Goal: Task Accomplishment & Management: Use online tool/utility

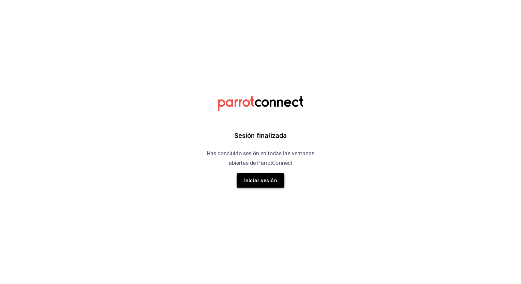
click at [265, 178] on button "Iniciar sesión" at bounding box center [261, 180] width 48 height 14
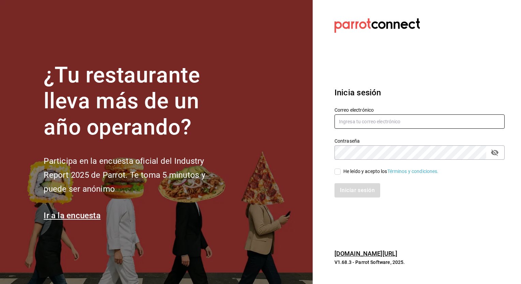
type input "[PERSON_NAME][EMAIL_ADDRESS][PERSON_NAME][DOMAIN_NAME]"
click at [337, 173] on input "He leído y acepto los Términos y condiciones." at bounding box center [337, 172] width 6 height 6
checkbox input "true"
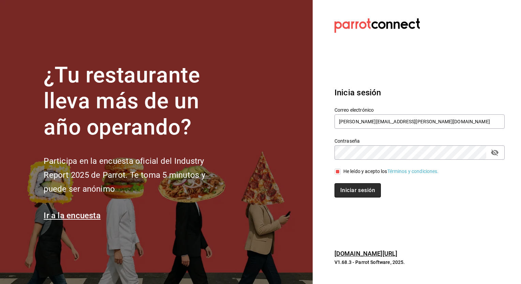
click at [348, 188] on button "Iniciar sesión" at bounding box center [357, 190] width 46 height 14
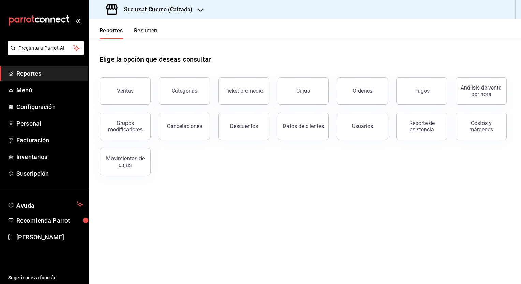
click at [199, 10] on icon "button" at bounding box center [200, 9] width 5 height 3
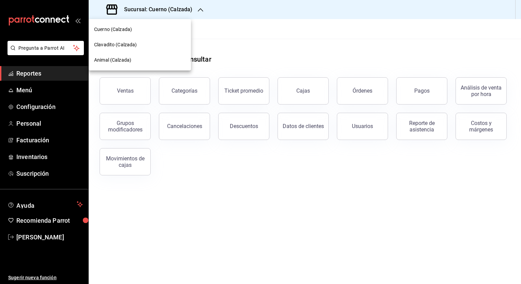
click at [104, 43] on span "Clavadito (Calzada)" at bounding box center [115, 44] width 43 height 7
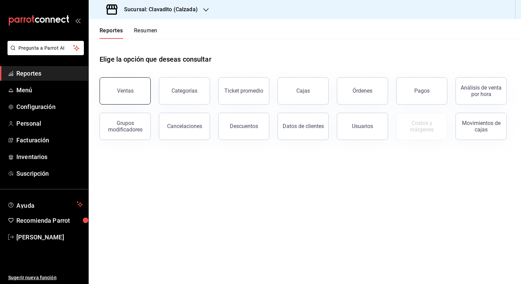
click at [124, 95] on button "Ventas" at bounding box center [125, 90] width 51 height 27
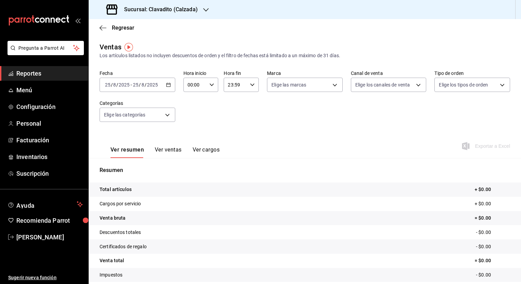
click at [169, 84] on icon "button" at bounding box center [168, 84] width 5 height 5
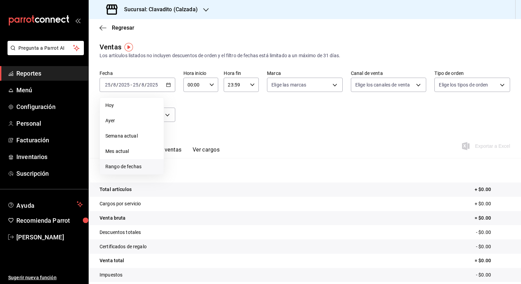
click at [123, 172] on li "Rango de fechas" at bounding box center [132, 166] width 64 height 15
click at [177, 178] on button "18" at bounding box center [178, 175] width 12 height 12
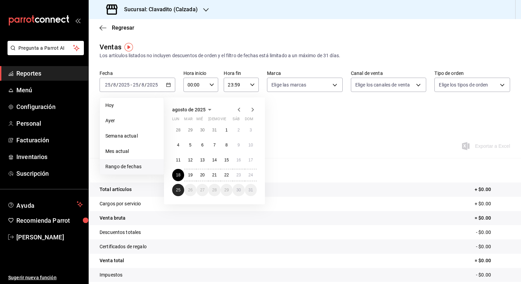
click at [179, 188] on abbr "25" at bounding box center [178, 190] width 4 height 5
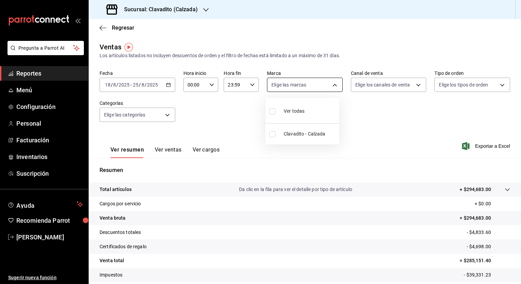
click at [330, 84] on body "Pregunta a Parrot AI Reportes Menú Configuración Personal Facturación Inventari…" at bounding box center [260, 142] width 521 height 284
click at [272, 113] on input "checkbox" at bounding box center [272, 111] width 6 height 6
checkbox input "true"
type input "7c6329b2-7c80-4d0a-92e1-359a60270725"
checkbox input "true"
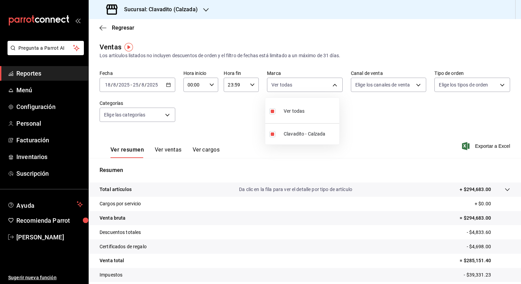
click at [416, 86] on div at bounding box center [260, 142] width 521 height 284
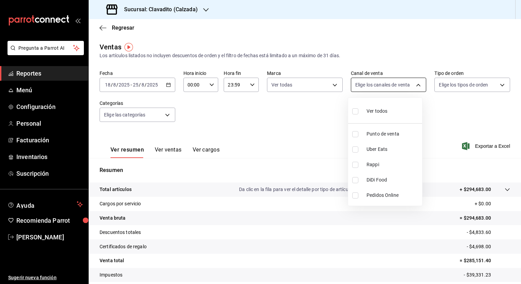
click at [413, 88] on body "Pregunta a Parrot AI Reportes Menú Configuración Personal Facturación Inventari…" at bounding box center [260, 142] width 521 height 284
click at [357, 111] on input "checkbox" at bounding box center [355, 111] width 6 height 6
checkbox input "true"
type input "PARROT,UBER_EATS,RAPPI,DIDI_FOOD,ONLINE"
checkbox input "true"
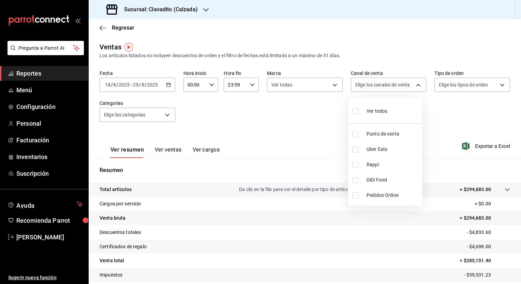
checkbox input "true"
click at [497, 84] on div at bounding box center [260, 142] width 521 height 284
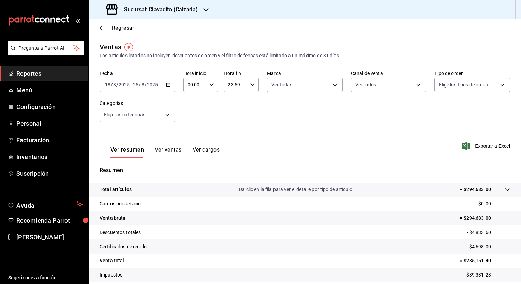
click at [497, 84] on body "Pregunta a Parrot AI Reportes Menú Configuración Personal Facturación Inventari…" at bounding box center [260, 142] width 521 height 284
click at [437, 114] on input "checkbox" at bounding box center [438, 111] width 6 height 6
checkbox input "true"
type input "20a2434e-5507-4b1d-99f8-d1d700608abd,c8008fd8-0959-4104-94f5-898138fc7a10,5c160…"
checkbox input "true"
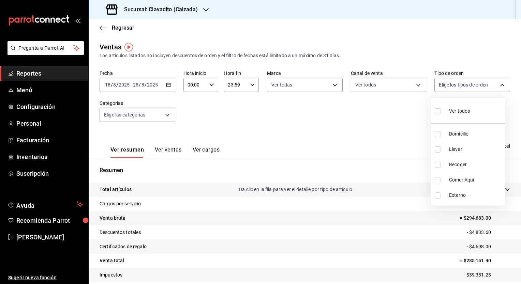
checkbox input "true"
click at [167, 115] on div at bounding box center [260, 142] width 521 height 284
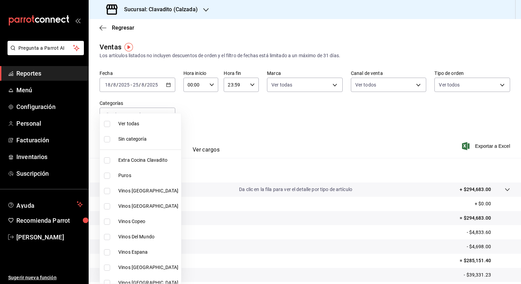
click at [167, 115] on body "Pregunta a Parrot AI Reportes Menú Configuración Personal Facturación Inventari…" at bounding box center [260, 142] width 521 height 284
click at [106, 125] on input "checkbox" at bounding box center [107, 124] width 6 height 6
checkbox input "true"
type input "baf57ed1-919f-4c82-8763-5f61bb5ecf6c,a733550a-1833-4f39-b337-4b288d8ef239,37b97…"
checkbox input "true"
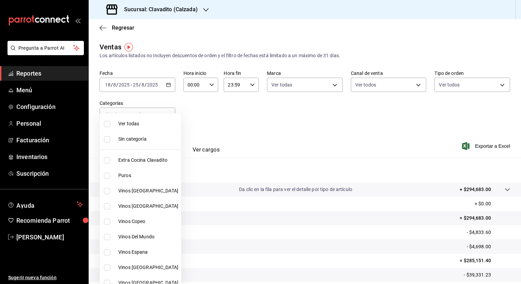
checkbox input "true"
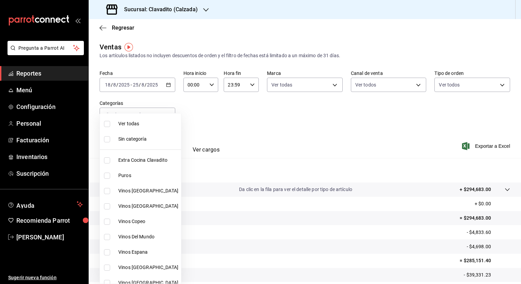
checkbox input "true"
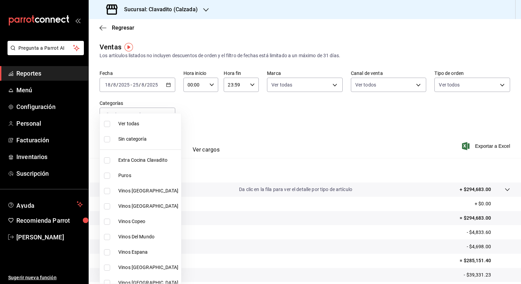
checkbox input "true"
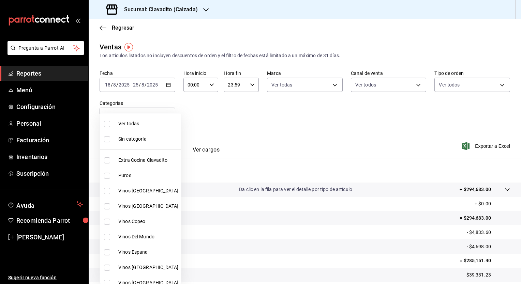
checkbox input "true"
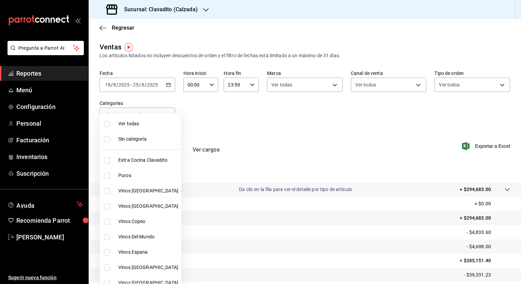
checkbox input "true"
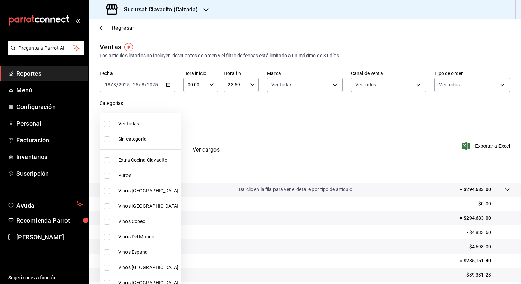
checkbox input "true"
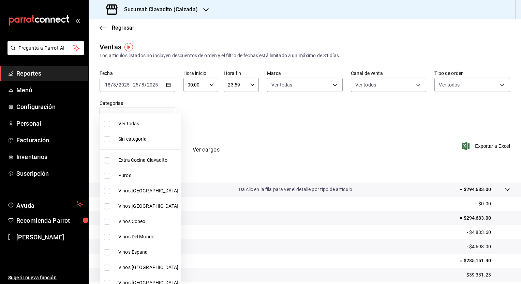
checkbox input "true"
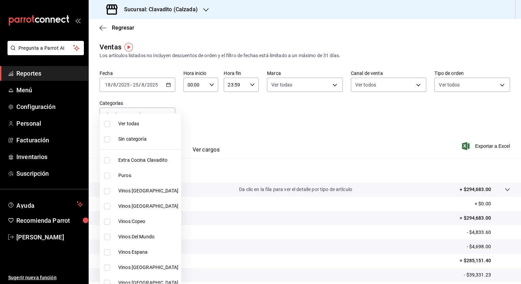
checkbox input "true"
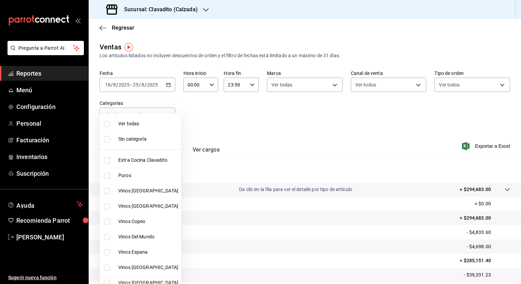
checkbox input "true"
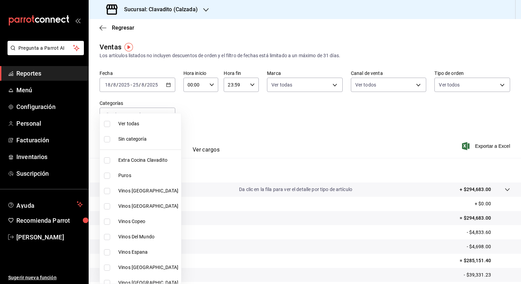
checkbox input "true"
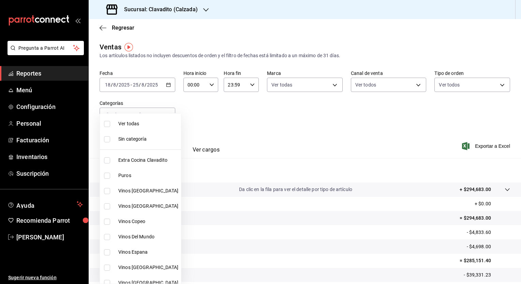
checkbox input "true"
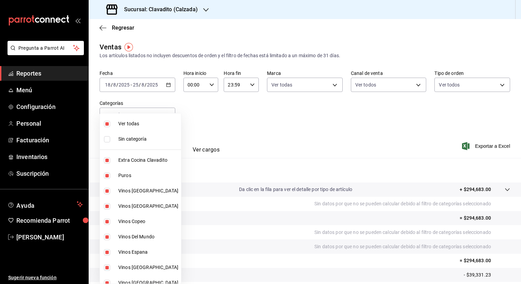
click at [229, 118] on div at bounding box center [260, 142] width 521 height 284
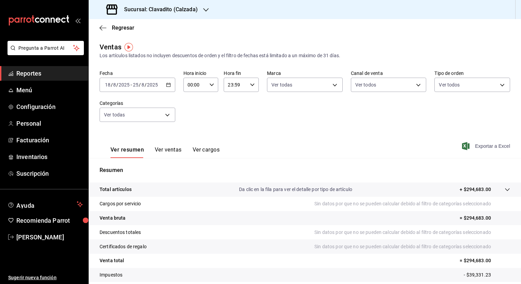
click at [479, 146] on span "Exportar a Excel" at bounding box center [486, 146] width 47 height 8
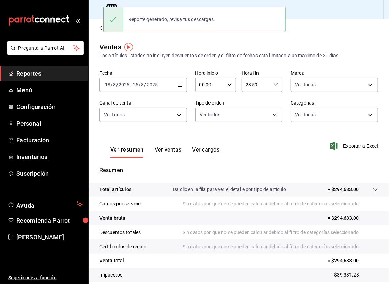
click at [180, 87] on icon "button" at bounding box center [180, 84] width 5 height 5
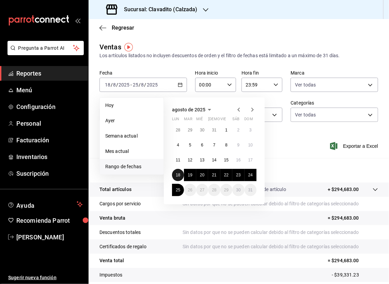
click at [178, 175] on abbr "18" at bounding box center [178, 175] width 4 height 5
click at [253, 173] on abbr "24" at bounding box center [250, 175] width 4 height 5
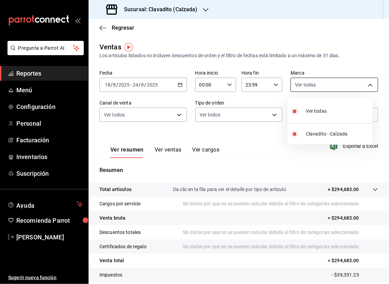
click at [367, 83] on body "Pregunta a Parrot AI Reportes Menú Configuración Personal Facturación Inventari…" at bounding box center [194, 142] width 389 height 284
click at [177, 116] on div at bounding box center [194, 142] width 389 height 284
click at [177, 116] on body "Pregunta a Parrot AI Reportes Menú Configuración Personal Facturación Inventari…" at bounding box center [194, 142] width 389 height 284
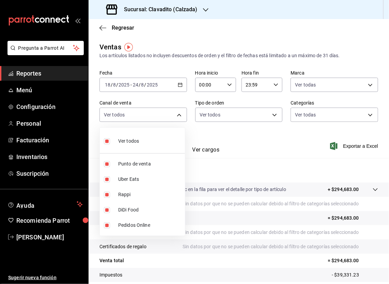
click at [276, 118] on div at bounding box center [194, 142] width 389 height 284
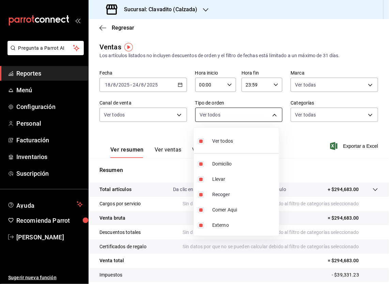
click at [271, 114] on body "Pregunta a Parrot AI Reportes Menú Configuración Personal Facturación Inventari…" at bounding box center [194, 142] width 389 height 284
click at [363, 115] on div at bounding box center [194, 142] width 389 height 284
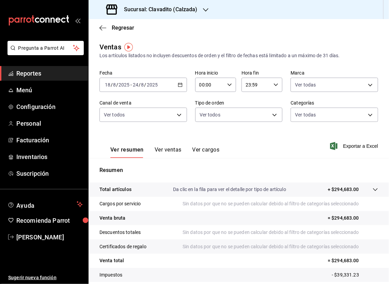
click at [363, 115] on body "Pregunta a Parrot AI Reportes Menú Configuración Personal Facturación Inventari…" at bounding box center [194, 142] width 389 height 284
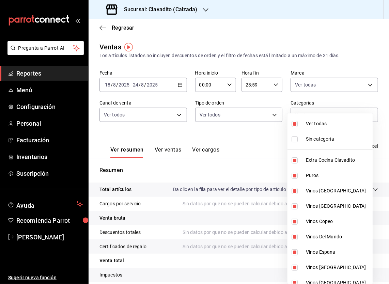
click at [232, 131] on div at bounding box center [194, 142] width 389 height 284
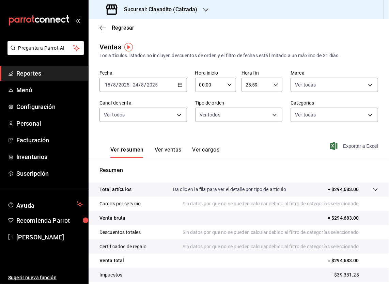
click at [344, 146] on span "Exportar a Excel" at bounding box center [355, 146] width 47 height 8
